Goal: Information Seeking & Learning: Learn about a topic

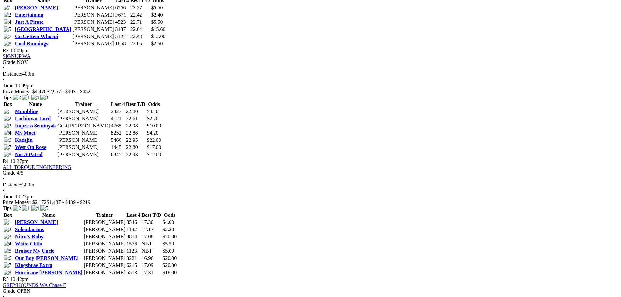
scroll to position [3, 0]
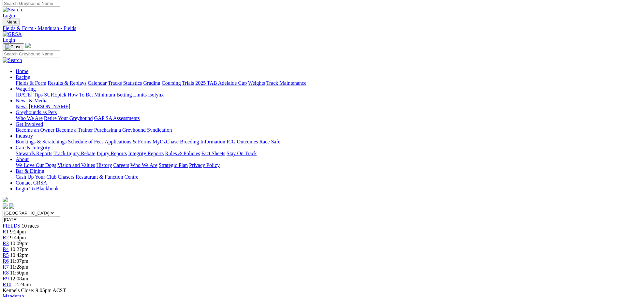
click at [60, 216] on input "[DATE]" at bounding box center [32, 219] width 58 height 7
type input "Saturday, 11 Oct 2025"
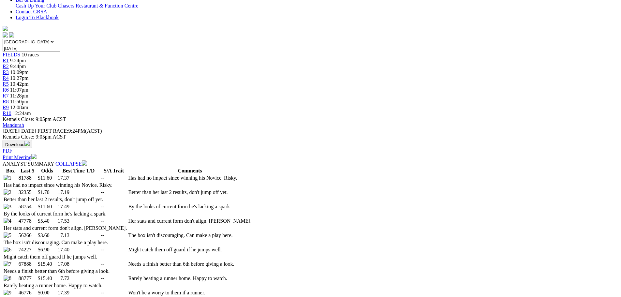
scroll to position [261, 0]
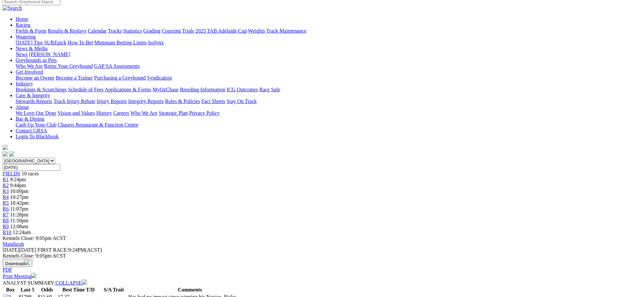
scroll to position [21, 0]
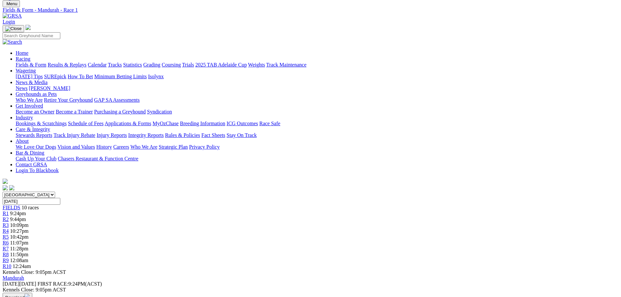
click at [26, 216] on span "9:44pm" at bounding box center [18, 219] width 16 height 6
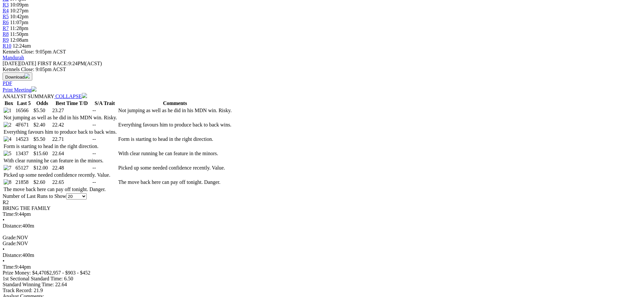
scroll to position [228, 0]
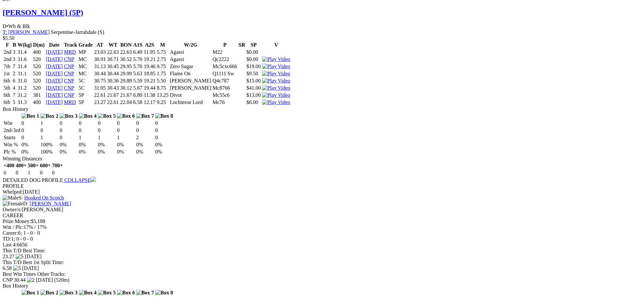
scroll to position [6, 0]
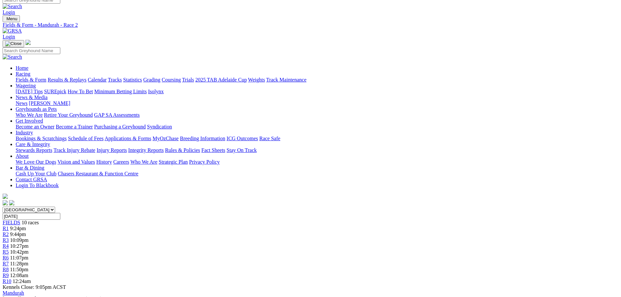
click at [9, 237] on span "R3" at bounding box center [6, 240] width 6 height 6
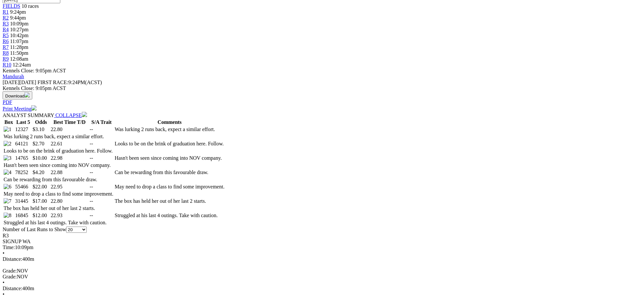
scroll to position [229, 0]
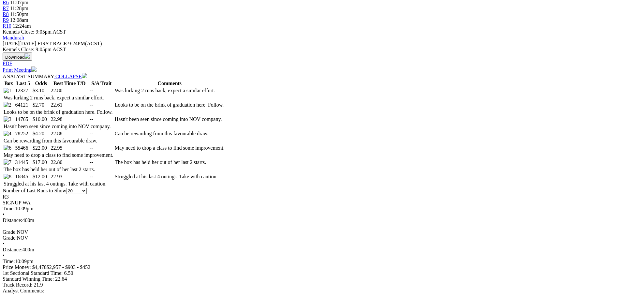
scroll to position [1, 0]
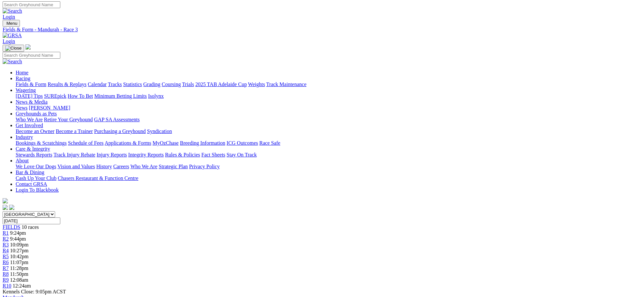
click at [9, 248] on link "R4" at bounding box center [6, 251] width 6 height 6
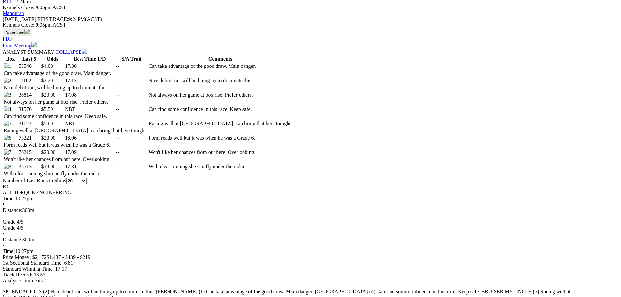
scroll to position [228, 0]
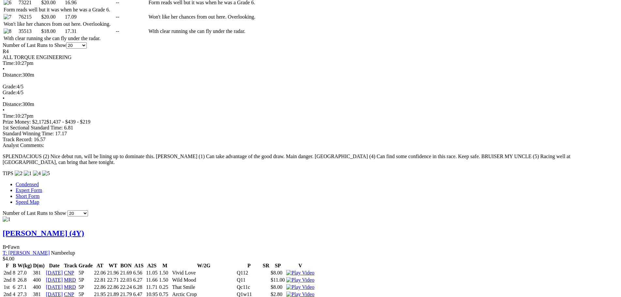
scroll to position [0, 0]
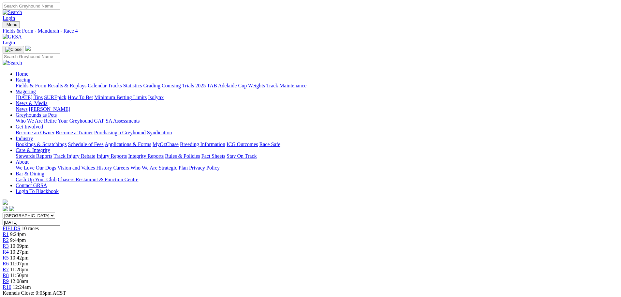
click at [29, 255] on span "10:42pm" at bounding box center [19, 258] width 19 height 6
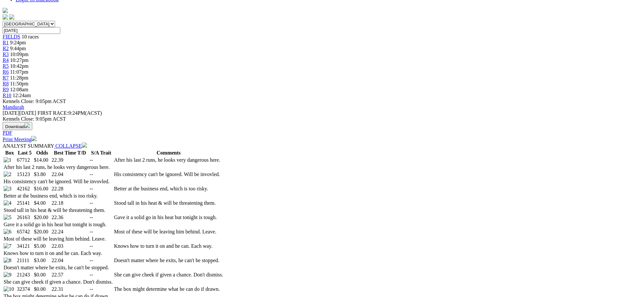
scroll to position [228, 0]
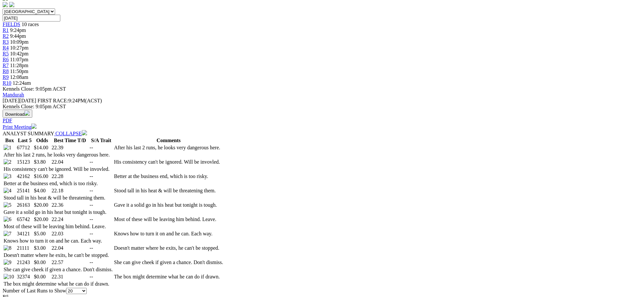
scroll to position [31, 0]
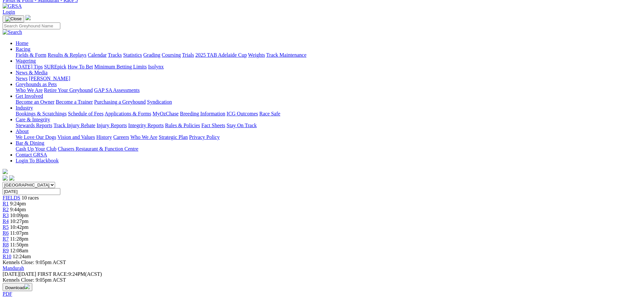
click at [28, 230] on span "11:07pm" at bounding box center [19, 233] width 18 height 6
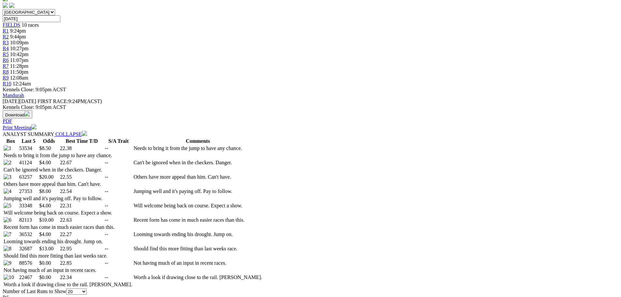
scroll to position [228, 0]
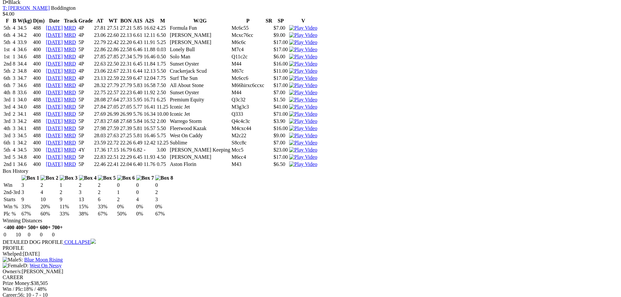
scroll to position [3293, 0]
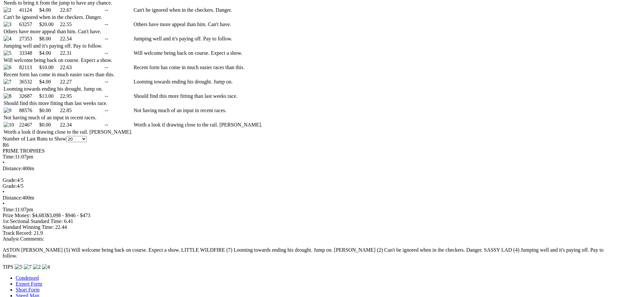
scroll to position [9, 0]
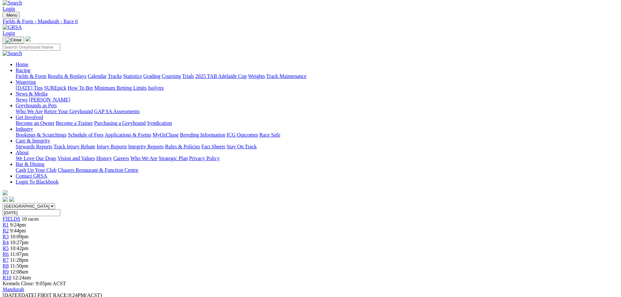
click at [9, 257] on link "R7" at bounding box center [6, 260] width 6 height 6
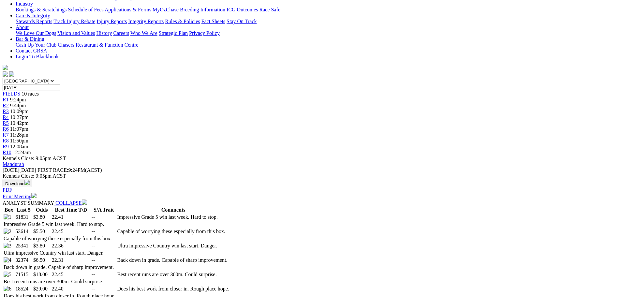
scroll to position [163, 0]
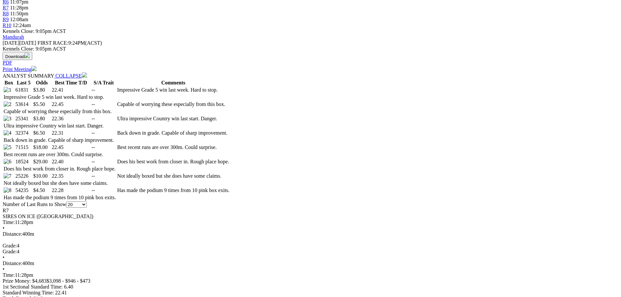
scroll to position [88, 0]
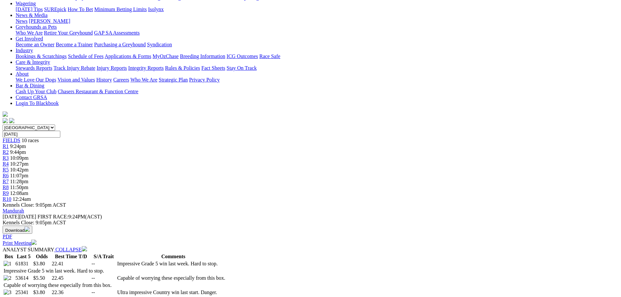
click at [28, 185] on span "11:50pm" at bounding box center [19, 188] width 18 height 6
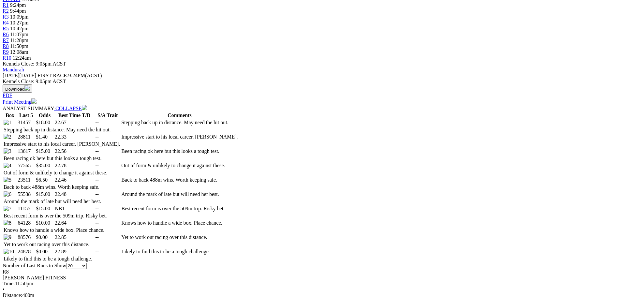
scroll to position [261, 0]
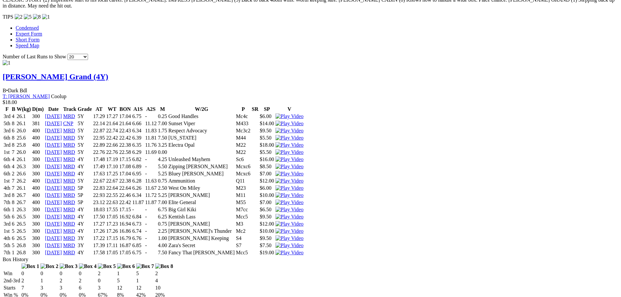
scroll to position [86, 0]
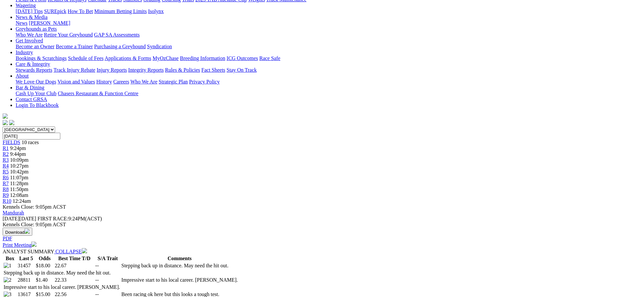
click at [9, 192] on link "R9" at bounding box center [6, 195] width 6 height 6
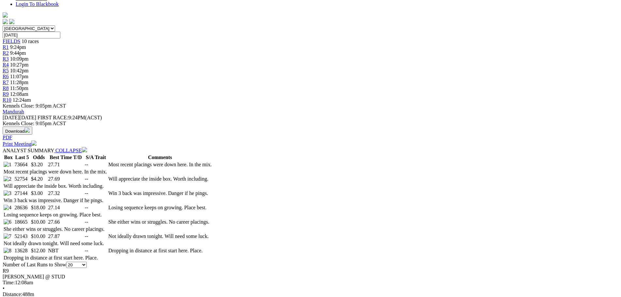
scroll to position [228, 0]
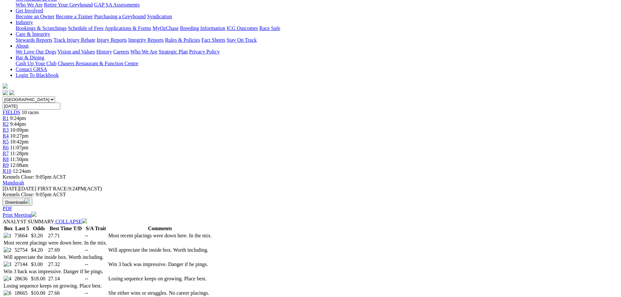
scroll to position [29, 0]
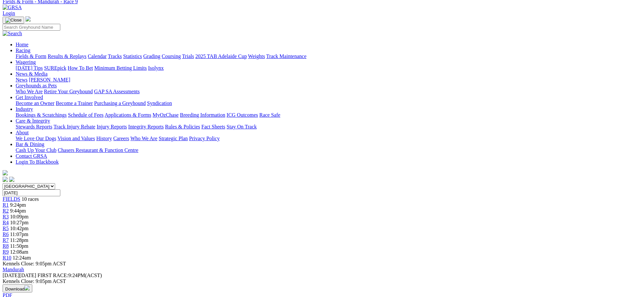
click at [503, 255] on div "R10 12:24am" at bounding box center [311, 258] width 616 height 6
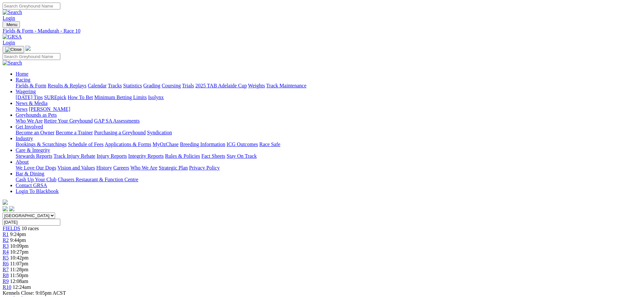
click at [60, 219] on input "Friday, 10 Oct 2025" at bounding box center [32, 222] width 58 height 7
type input "[DATE]"
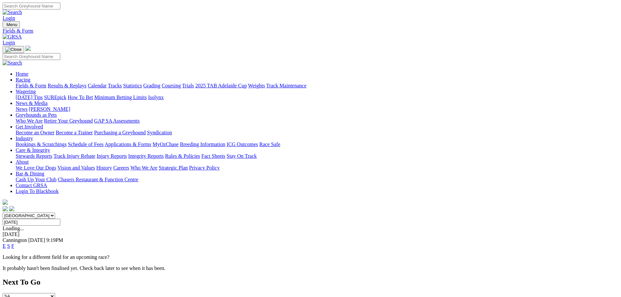
click at [14, 243] on link "F" at bounding box center [12, 246] width 3 height 6
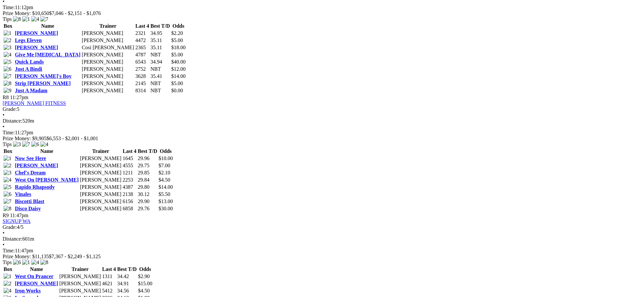
scroll to position [1141, 0]
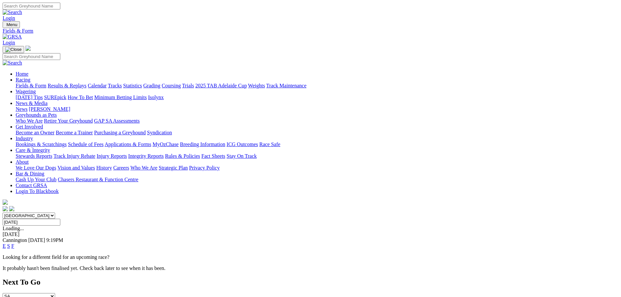
click at [14, 243] on link "F" at bounding box center [12, 246] width 3 height 6
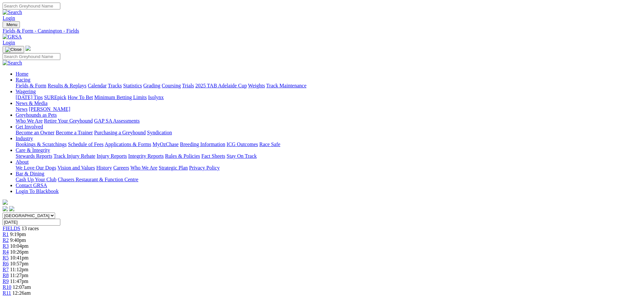
click at [26, 231] on span "9:19pm" at bounding box center [18, 234] width 16 height 6
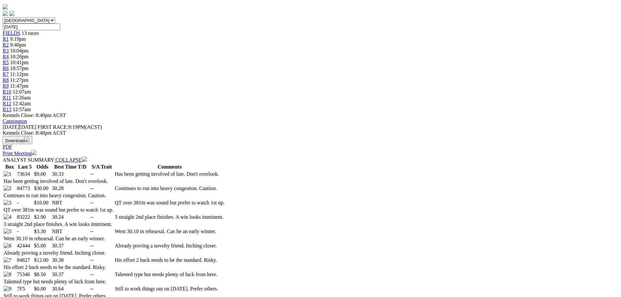
scroll to position [196, 0]
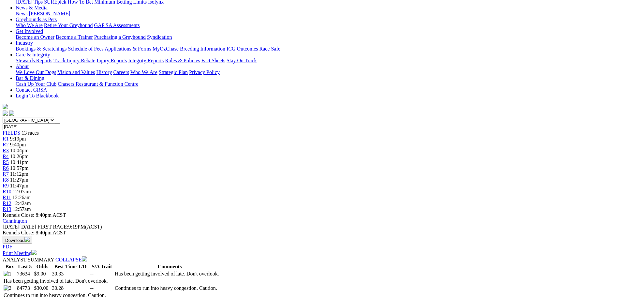
scroll to position [0, 0]
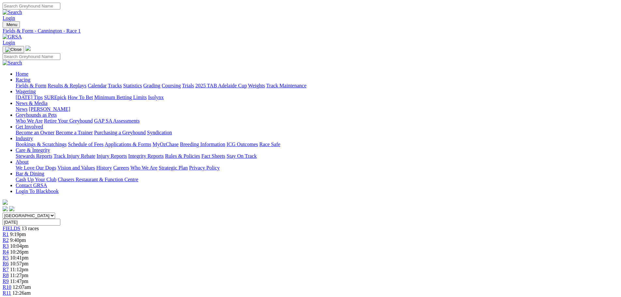
click at [178, 237] on div "R2 9:40pm" at bounding box center [311, 240] width 616 height 6
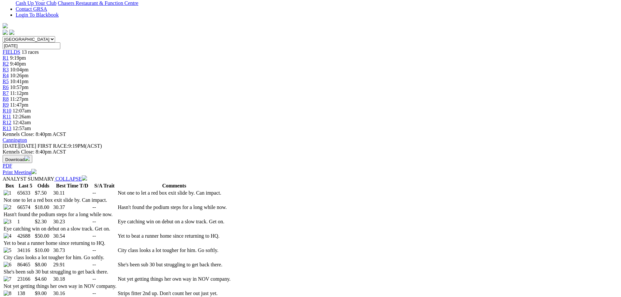
scroll to position [90, 0]
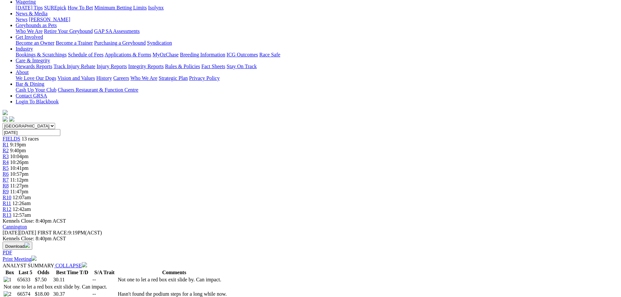
click at [29, 154] on span "10:04pm" at bounding box center [19, 157] width 19 height 6
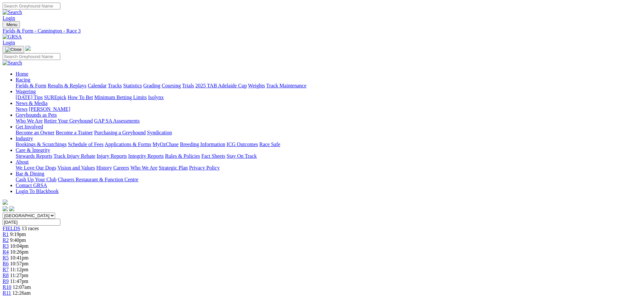
click at [29, 249] on span "10:26pm" at bounding box center [19, 252] width 19 height 6
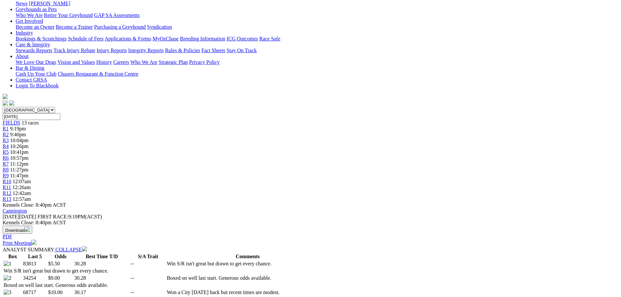
scroll to position [33, 0]
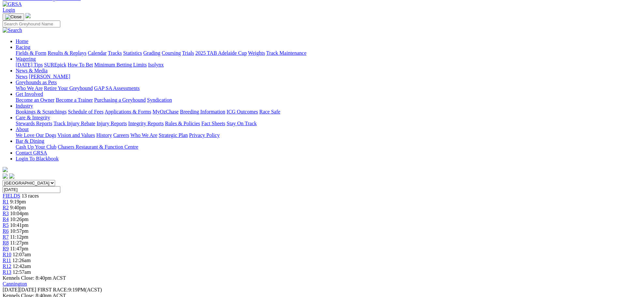
click at [29, 222] on span "10:41pm" at bounding box center [19, 225] width 19 height 6
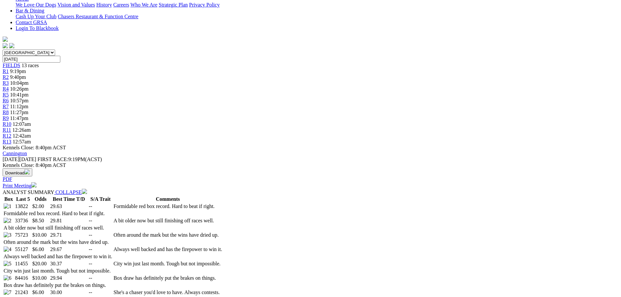
scroll to position [33, 0]
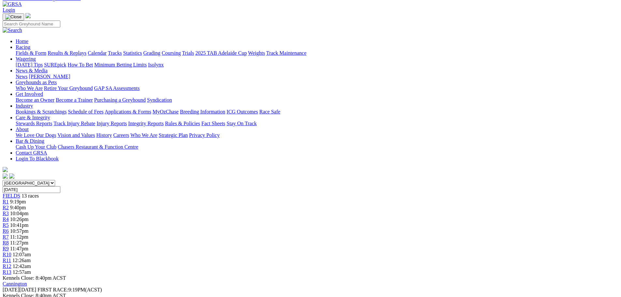
click at [9, 228] on link "R6" at bounding box center [6, 231] width 6 height 6
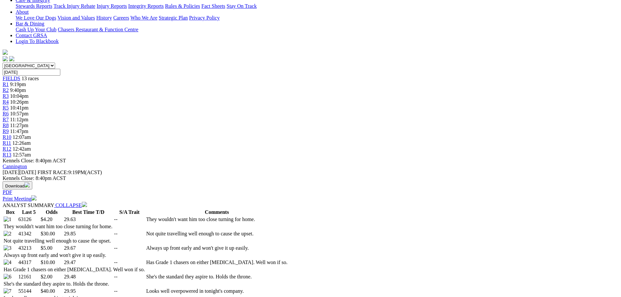
scroll to position [196, 0]
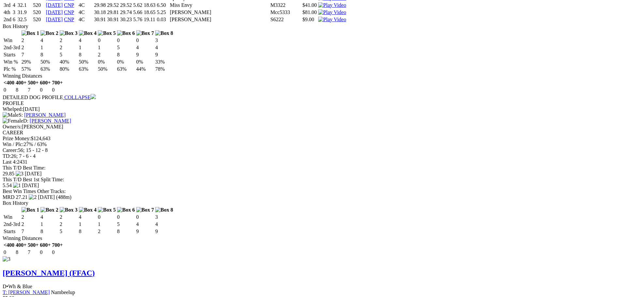
scroll to position [29, 0]
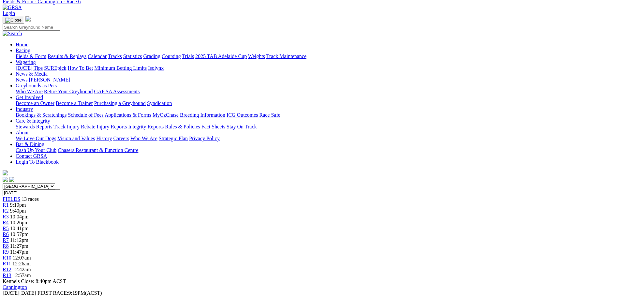
click at [318, 237] on div "R7 11:12pm" at bounding box center [311, 240] width 616 height 6
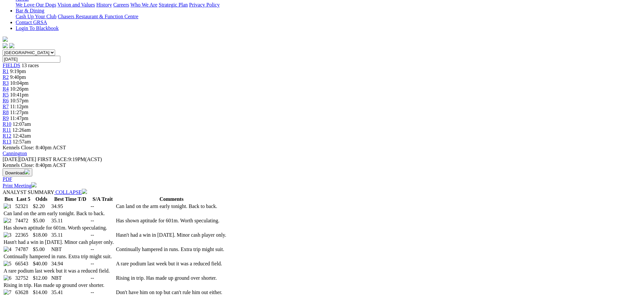
scroll to position [196, 0]
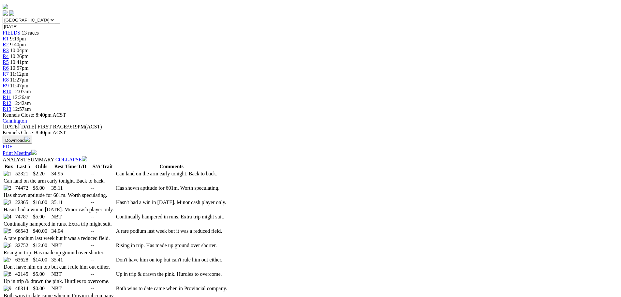
drag, startPoint x: 161, startPoint y: 162, endPoint x: 166, endPoint y: 158, distance: 6.5
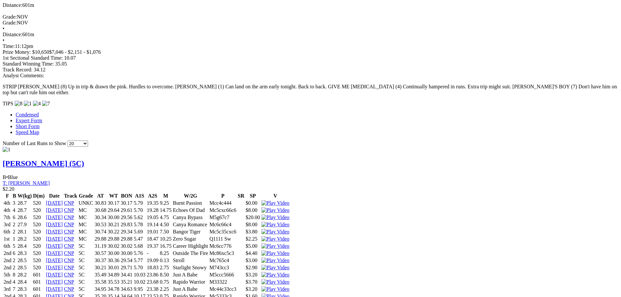
scroll to position [2, 0]
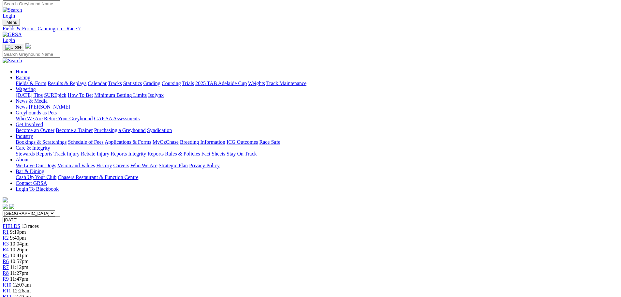
click at [28, 270] on span "11:27pm" at bounding box center [19, 273] width 18 height 6
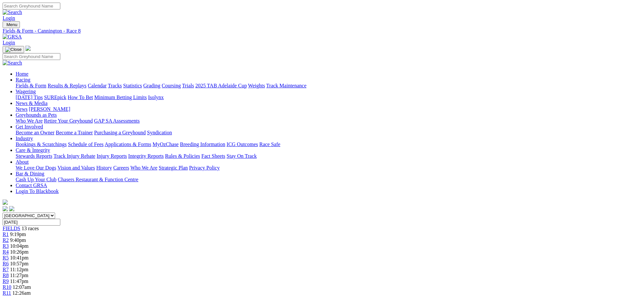
click at [380, 278] on div "R9 11:47pm" at bounding box center [311, 281] width 616 height 6
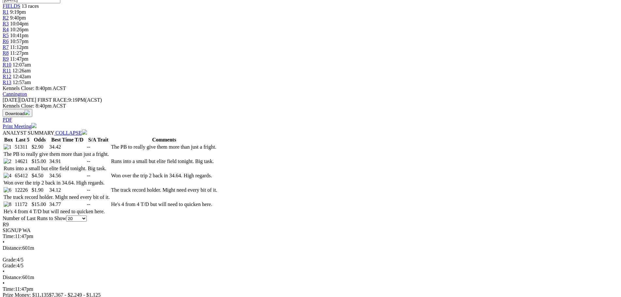
scroll to position [228, 0]
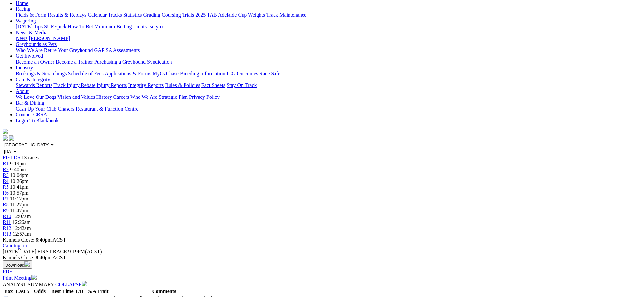
scroll to position [17, 0]
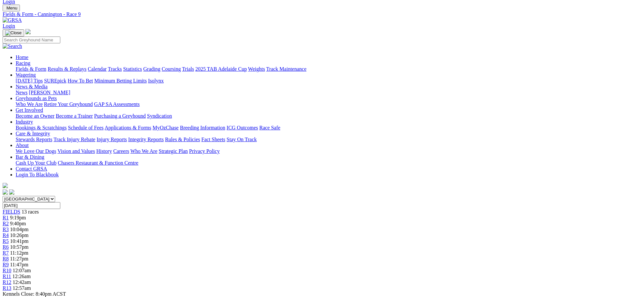
click at [408, 268] on div "R10 12:07am" at bounding box center [311, 271] width 616 height 6
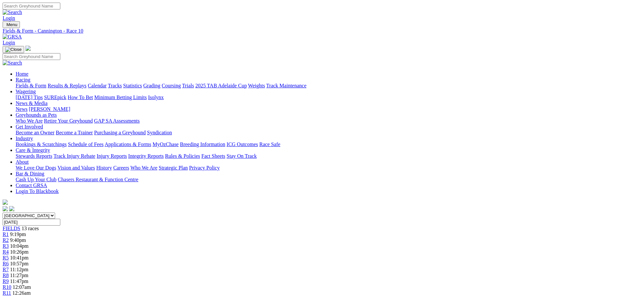
click at [11, 290] on link "R11" at bounding box center [7, 293] width 8 height 6
click at [467, 296] on div "R12 12:42am" at bounding box center [311, 299] width 616 height 6
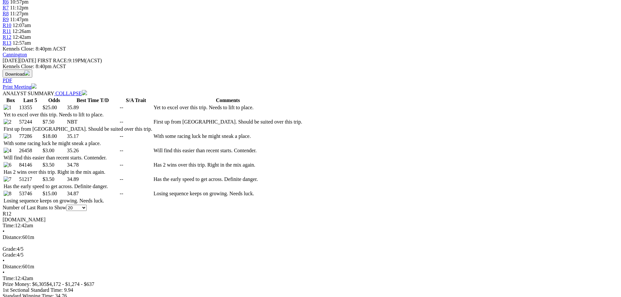
scroll to position [1, 0]
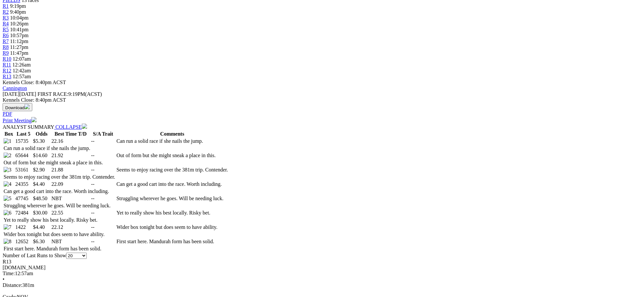
scroll to position [228, 0]
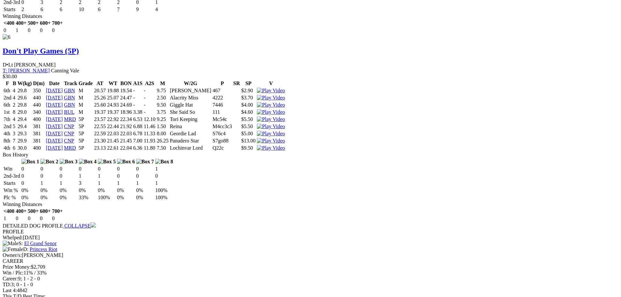
scroll to position [2608, 0]
